Goal: Transaction & Acquisition: Purchase product/service

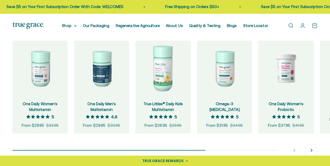
scroll to position [472, 0]
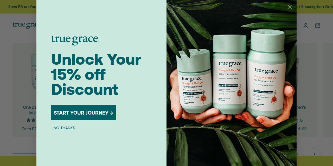
click at [289, 4] on circle "Close dialog" at bounding box center [290, 6] width 9 height 9
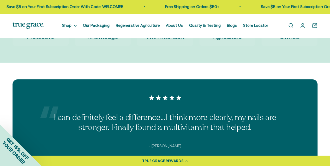
scroll to position [1057, 0]
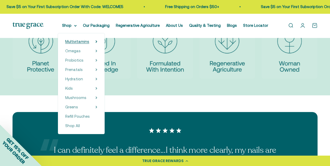
drag, startPoint x: 86, startPoint y: 44, endPoint x: 84, endPoint y: 44, distance: 2.7
click at [84, 44] on span "Multivitamins" at bounding box center [77, 41] width 24 height 4
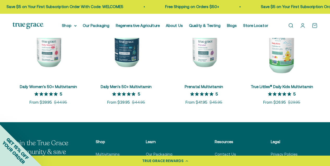
scroll to position [225, 0]
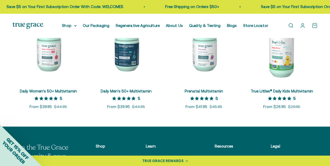
click at [207, 60] on img at bounding box center [203, 47] width 71 height 71
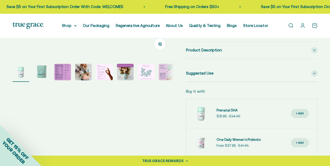
scroll to position [120, 0]
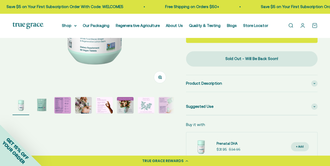
click at [163, 101] on img "Go to item 8" at bounding box center [166, 105] width 17 height 17
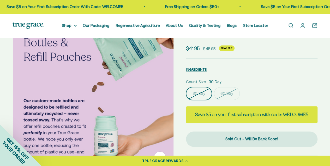
scroll to position [50, 0]
